Goal: Check status: Check status

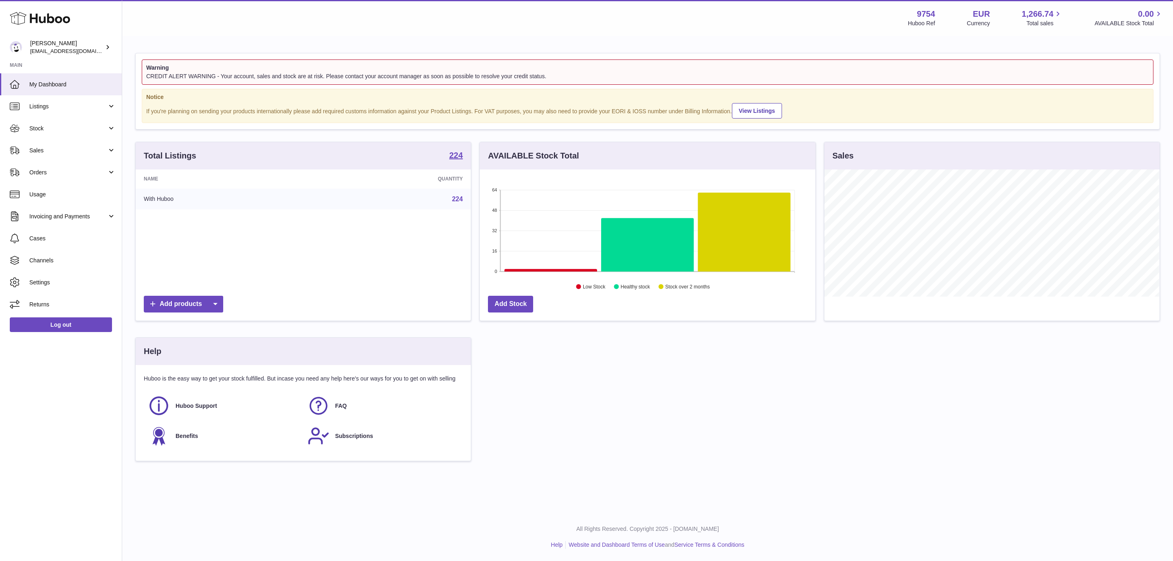
scroll to position [127, 335]
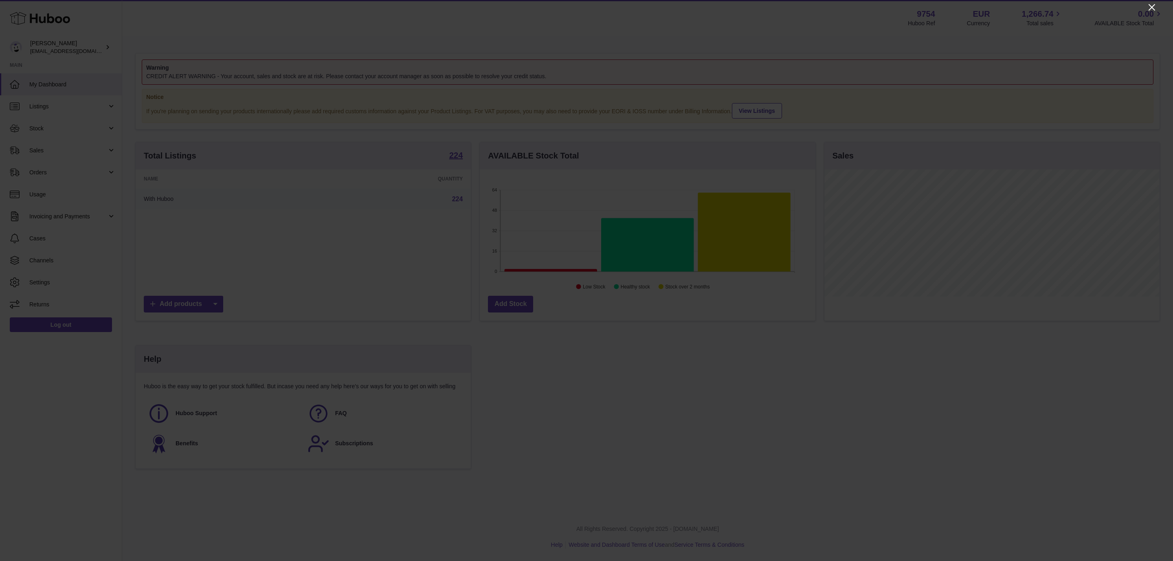
click at [1152, 7] on icon "Close" at bounding box center [1152, 7] width 10 height 10
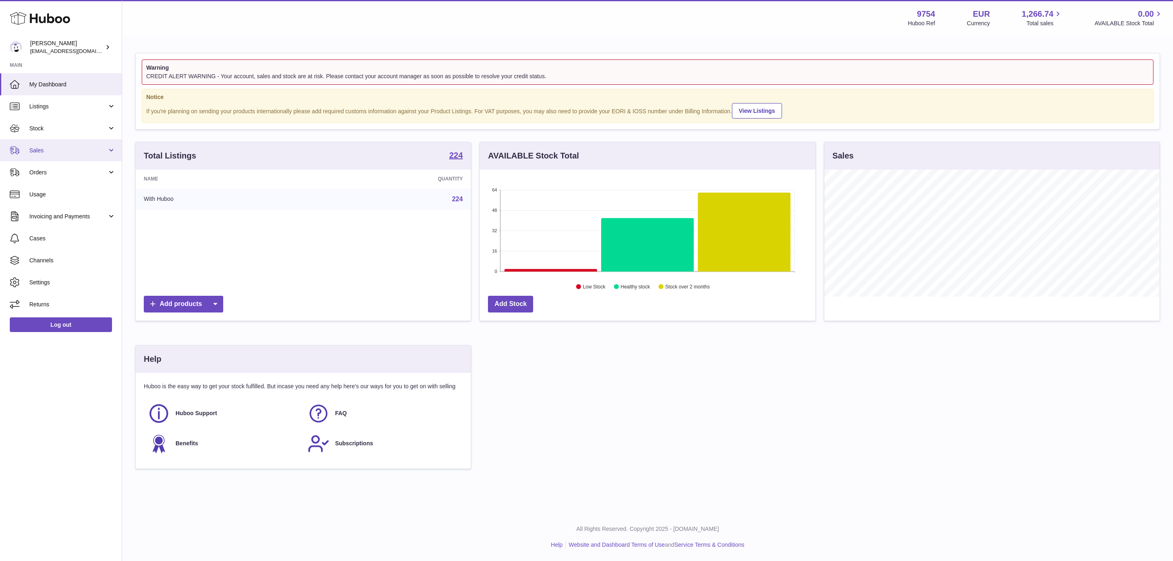
click at [77, 150] on span "Sales" at bounding box center [68, 151] width 78 height 8
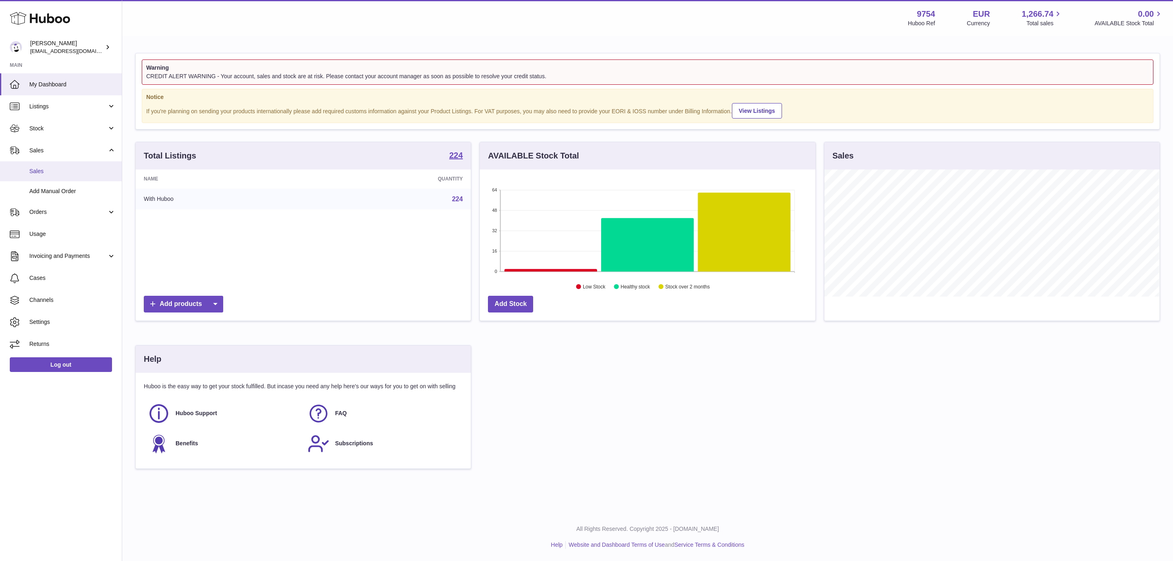
click at [57, 165] on link "Sales" at bounding box center [61, 171] width 122 height 20
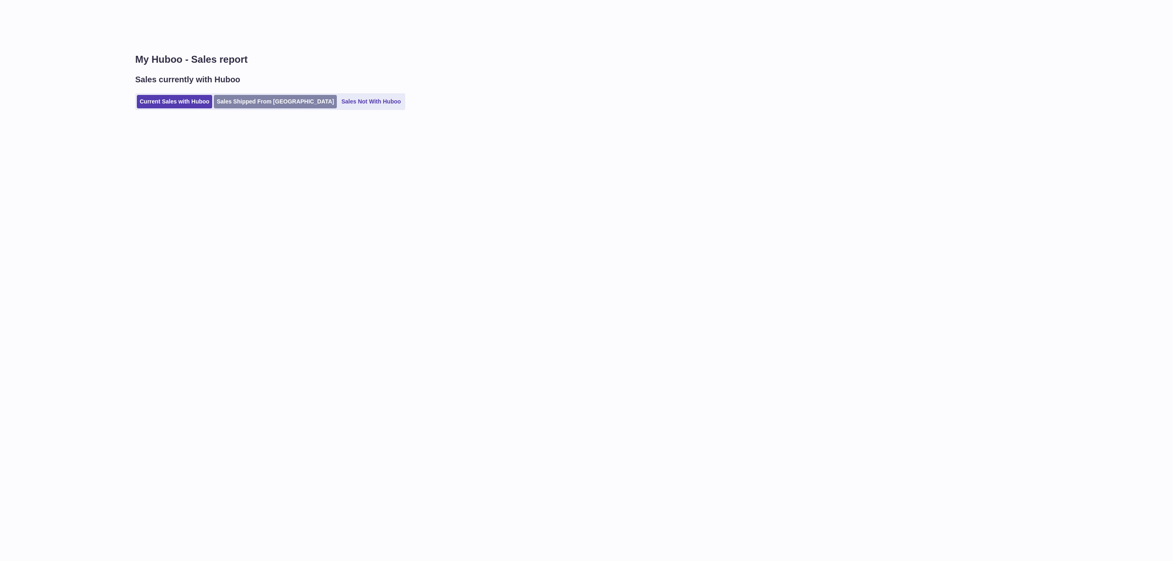
click at [247, 101] on link "Sales Shipped From [GEOGRAPHIC_DATA]" at bounding box center [275, 101] width 123 height 13
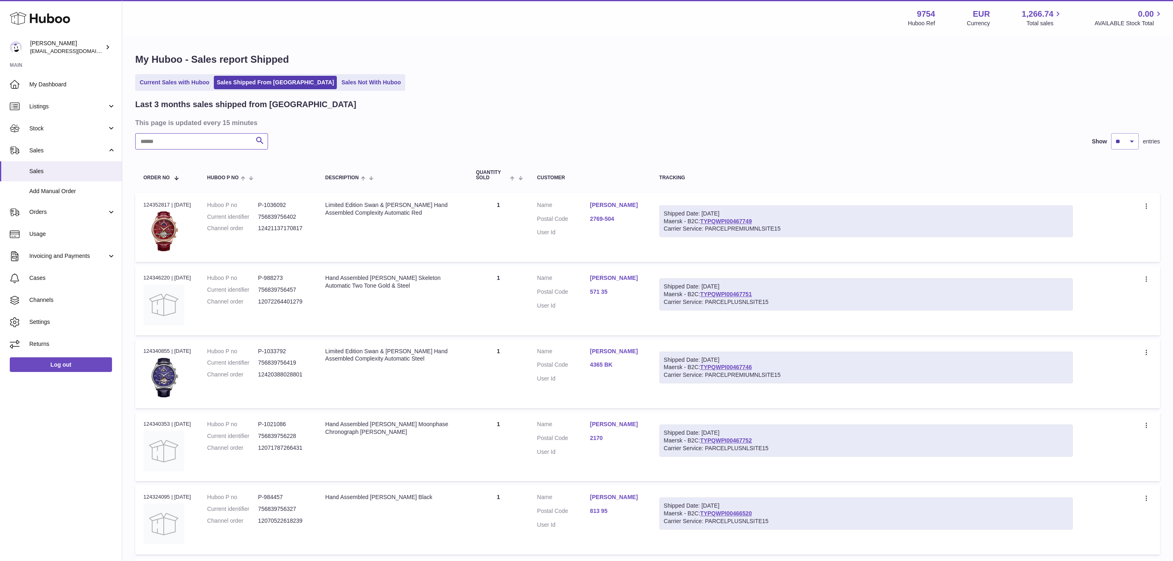
click at [247, 138] on input "text" at bounding box center [201, 141] width 133 height 16
paste input "*******"
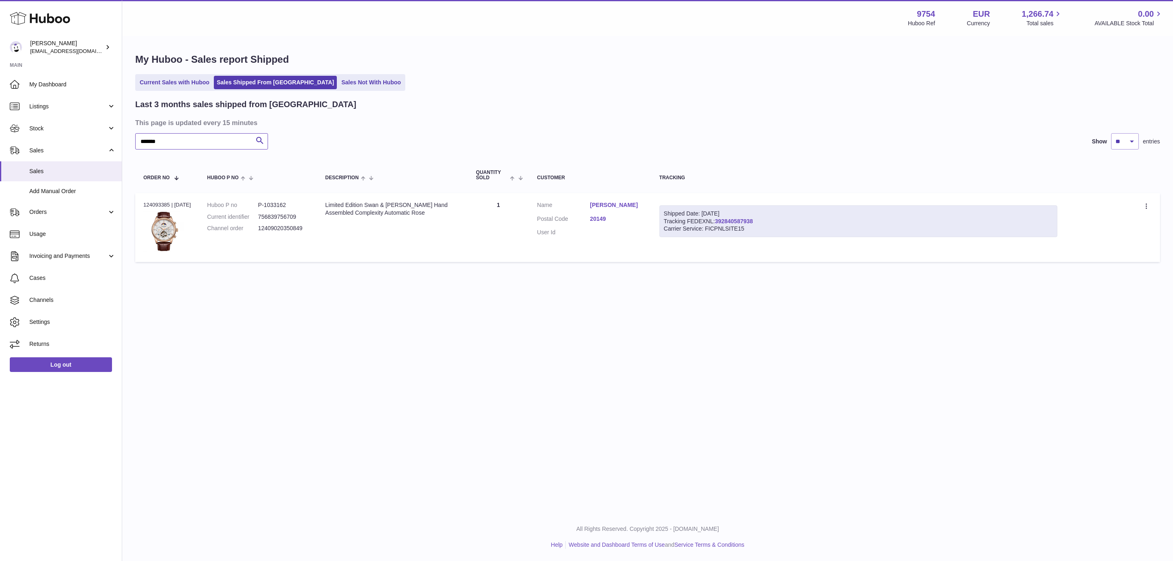
type input "*******"
click at [727, 220] on link "392840587938" at bounding box center [734, 221] width 38 height 7
drag, startPoint x: 310, startPoint y: 229, endPoint x: 201, endPoint y: 232, distance: 108.8
click at [201, 232] on td "Huboo P no P-1033162 Current identifier 756839756709 Channel order 124090203508…" at bounding box center [258, 227] width 118 height 69
copy dl "Channel order 12409020350849"
